Goal: Obtain resource: Obtain resource

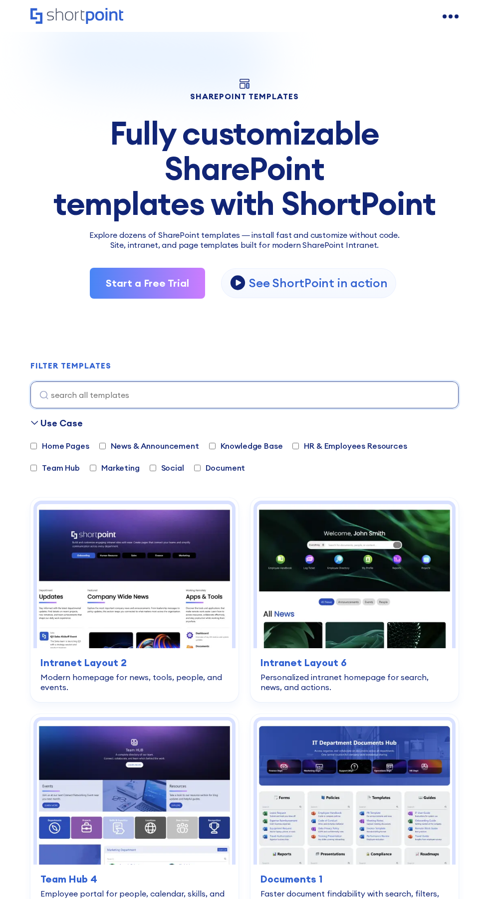
click at [397, 831] on img at bounding box center [354, 792] width 195 height 144
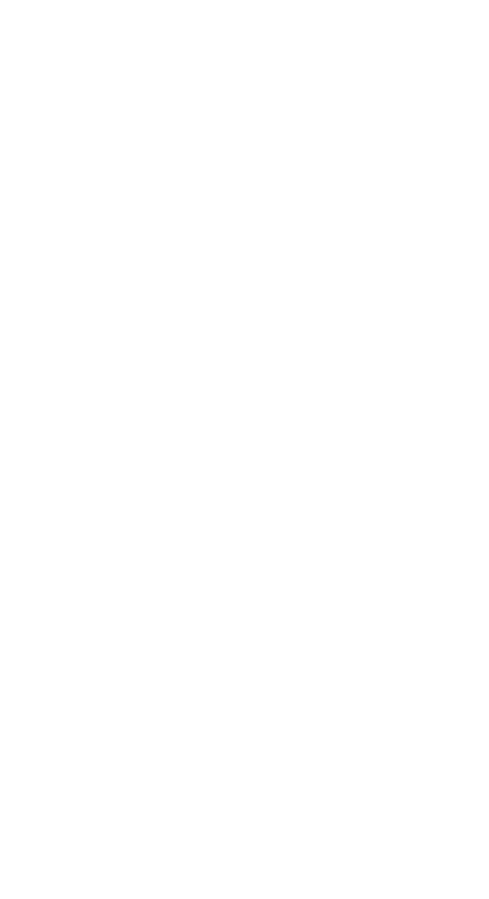
click at [92, 781] on div "Try ShortPoint templates in your own site Ignite your vision. Install ShortPoin…" at bounding box center [244, 838] width 366 height 204
click at [228, 794] on div "Try ShortPoint templates in your own site Ignite your vision. Install ShortPoin…" at bounding box center [244, 838] width 366 height 204
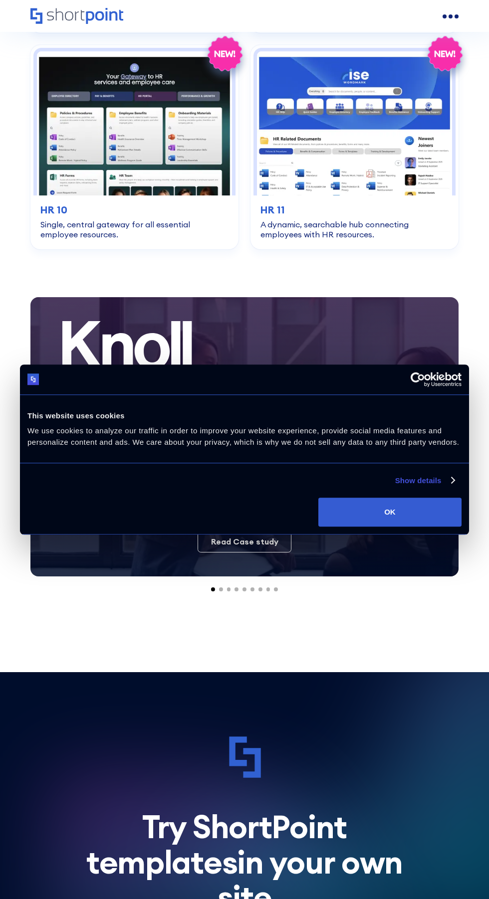
scroll to position [0, 0]
click at [250, 18] on div "Product works with SharePoint Microsoft Teams SAP Explore Templates Elements In…" at bounding box center [244, 16] width 489 height 32
click at [36, 18] on icon "Home" at bounding box center [36, 15] width 12 height 15
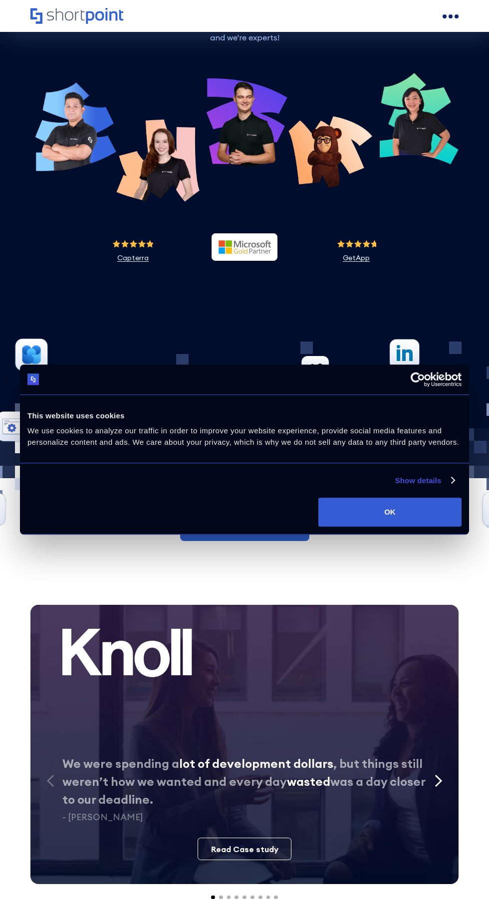
scroll to position [5751, 0]
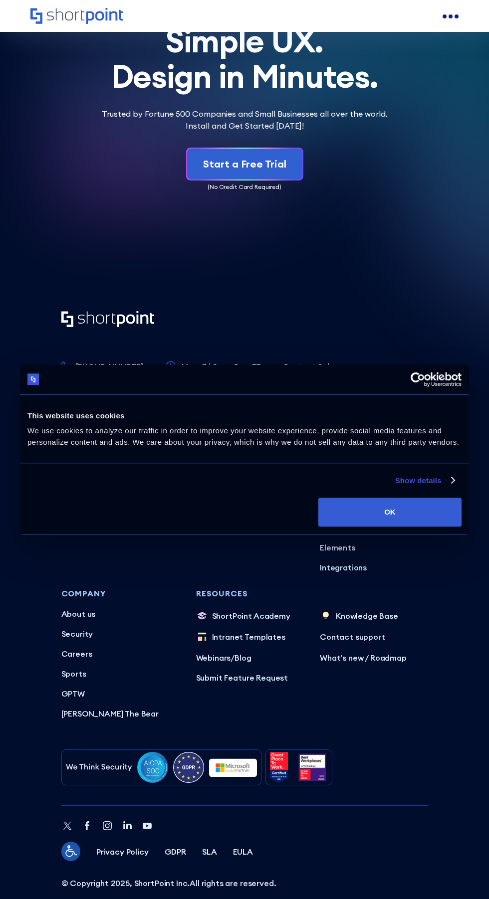
click at [279, 459] on div "This website uses cookies We use cookies to analyze our traffic in order to imp…" at bounding box center [244, 428] width 443 height 62
